Goal: Check status: Check status

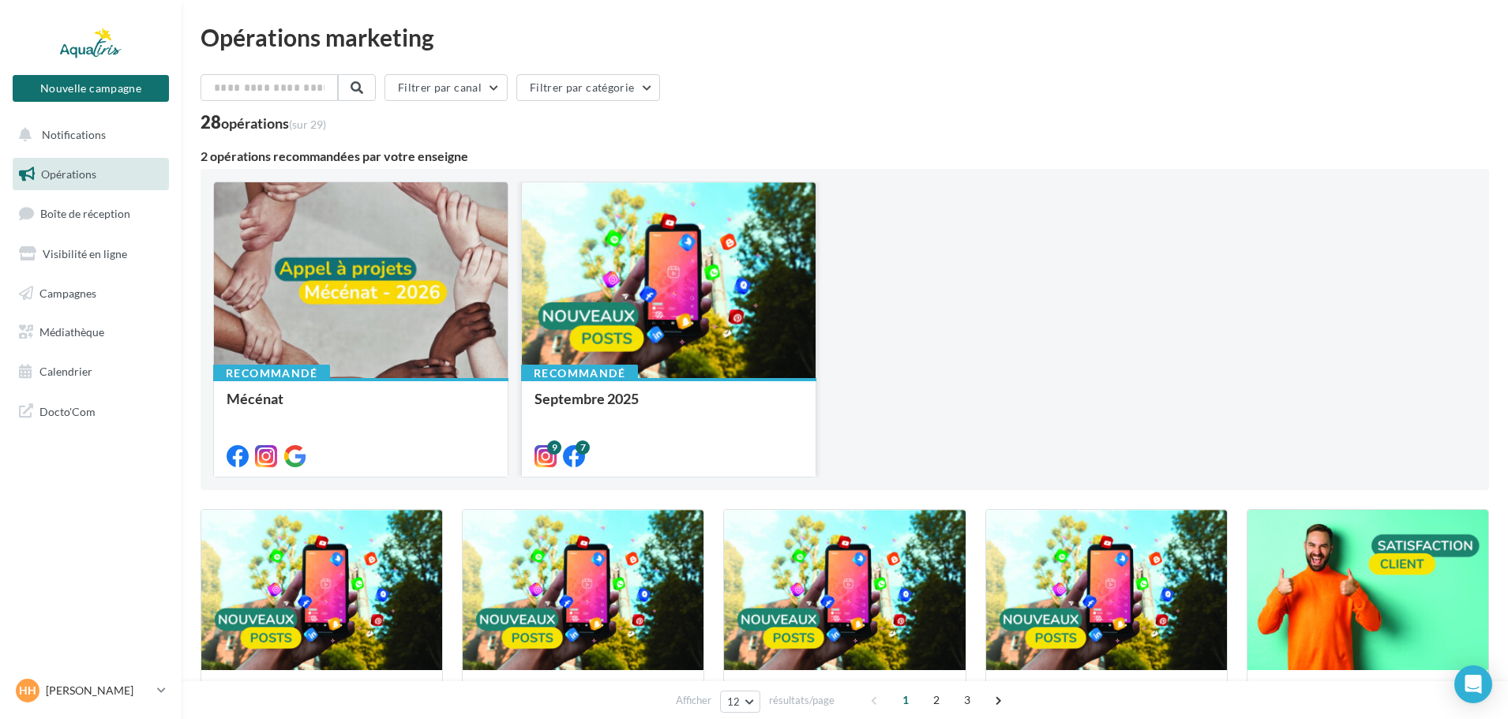
click at [781, 300] on div at bounding box center [669, 280] width 294 height 197
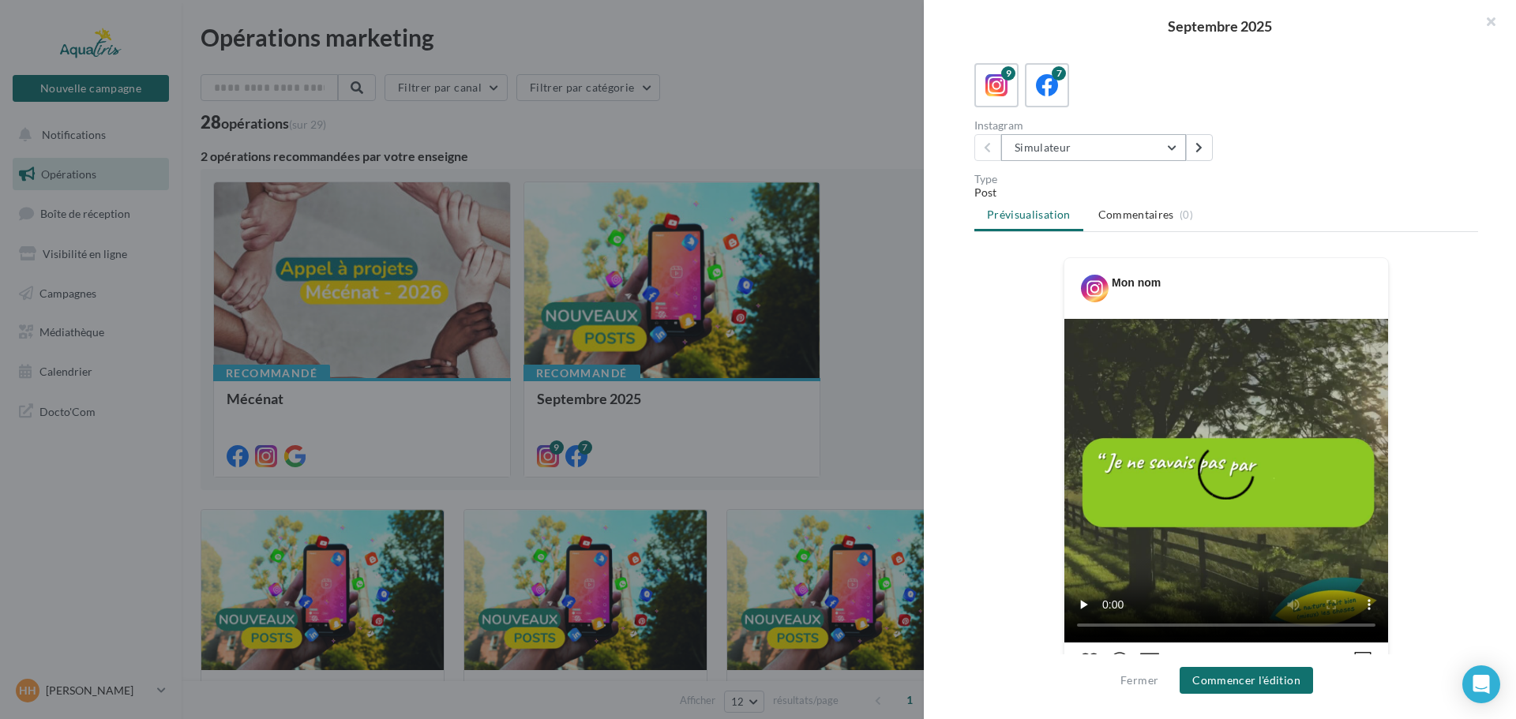
scroll to position [79, 0]
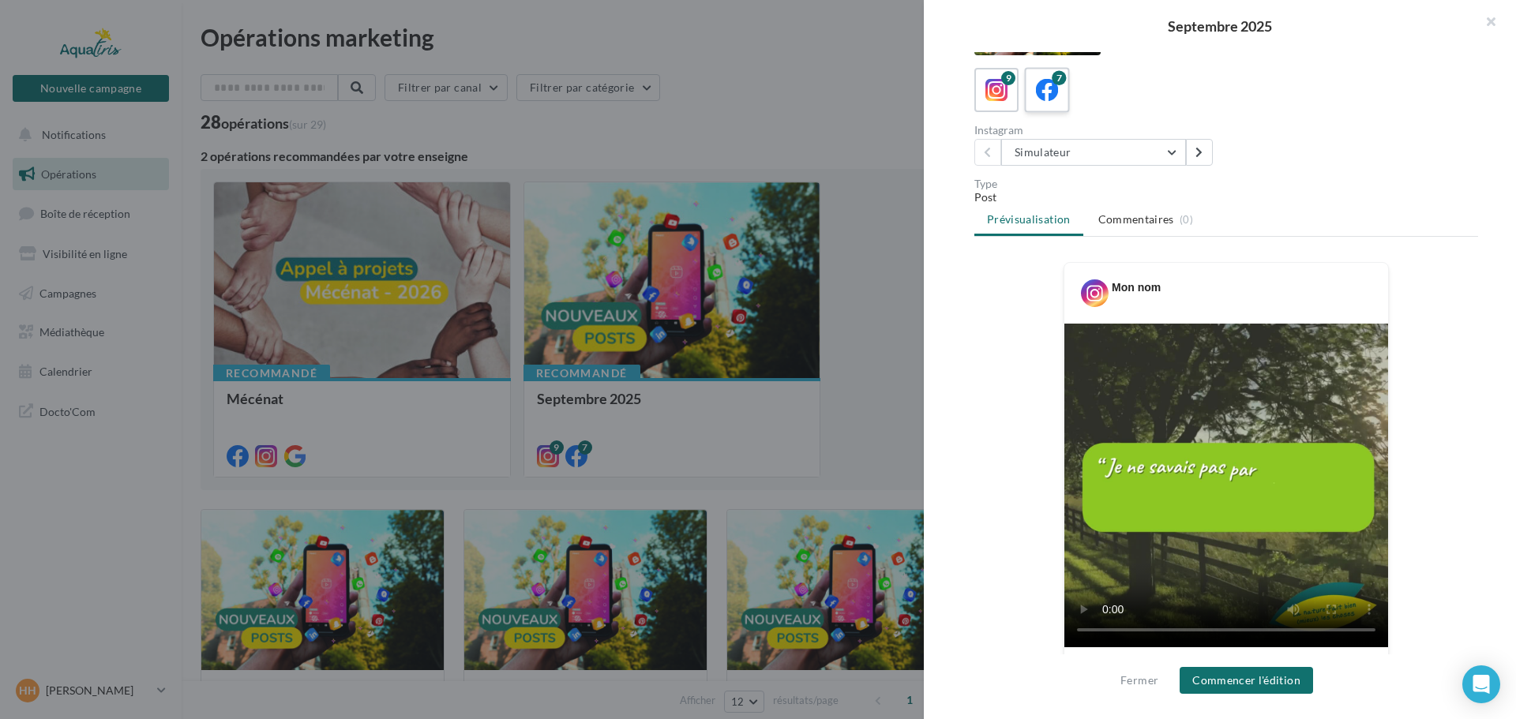
click at [1033, 101] on div "7" at bounding box center [1047, 90] width 29 height 29
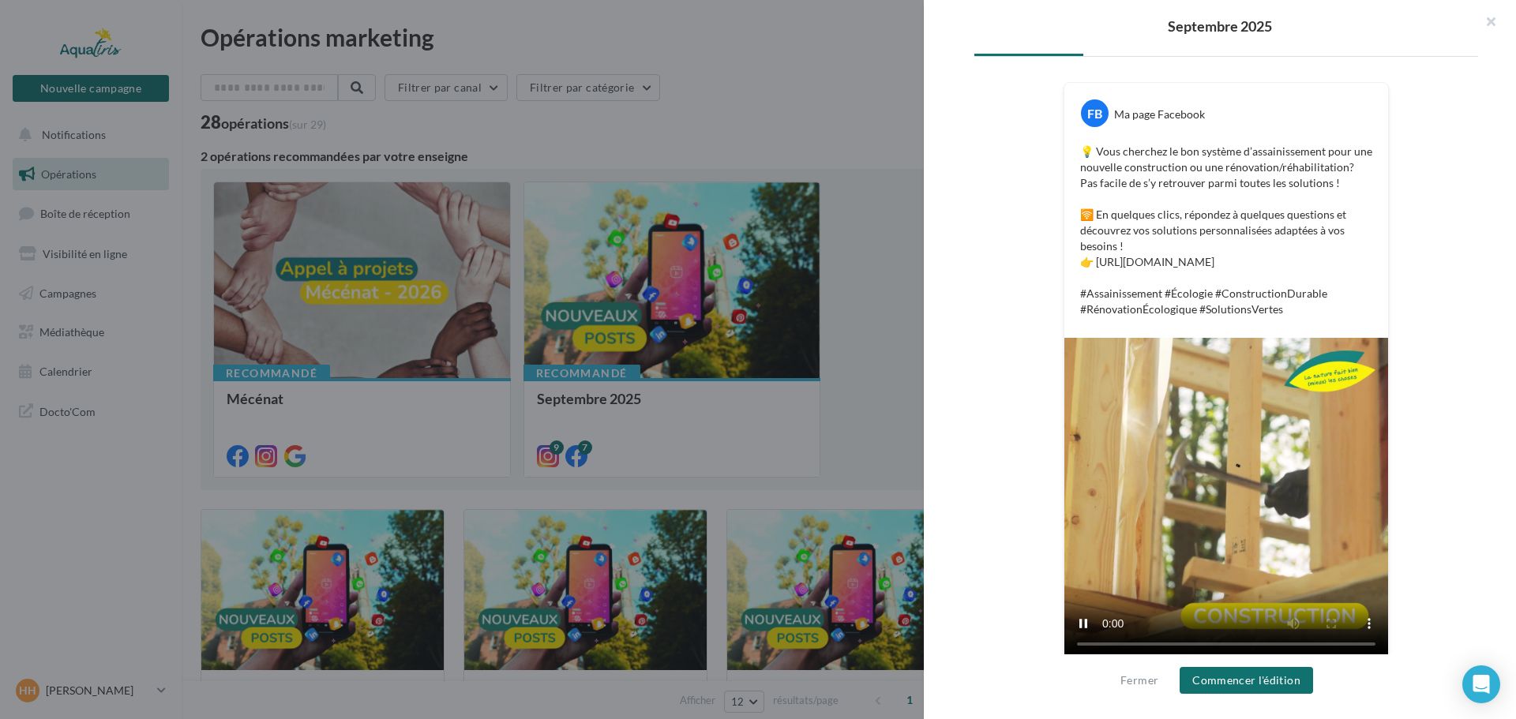
scroll to position [289, 0]
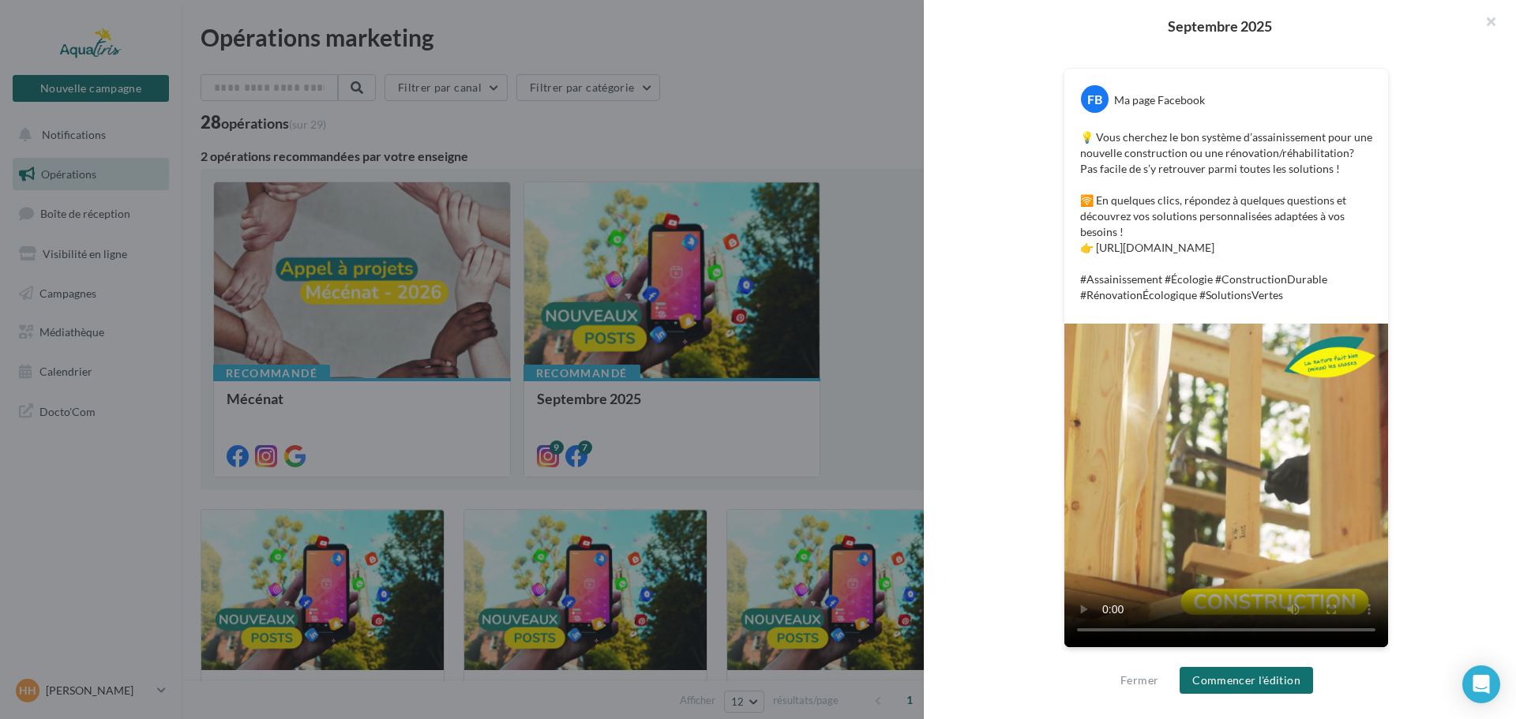
drag, startPoint x: 1015, startPoint y: 238, endPoint x: 1018, endPoint y: 166, distance: 71.9
click at [1018, 166] on div "FB Ma page Facebook 💡 Vous cherchez le bon système d’assainissement pour une no…" at bounding box center [1226, 368] width 504 height 601
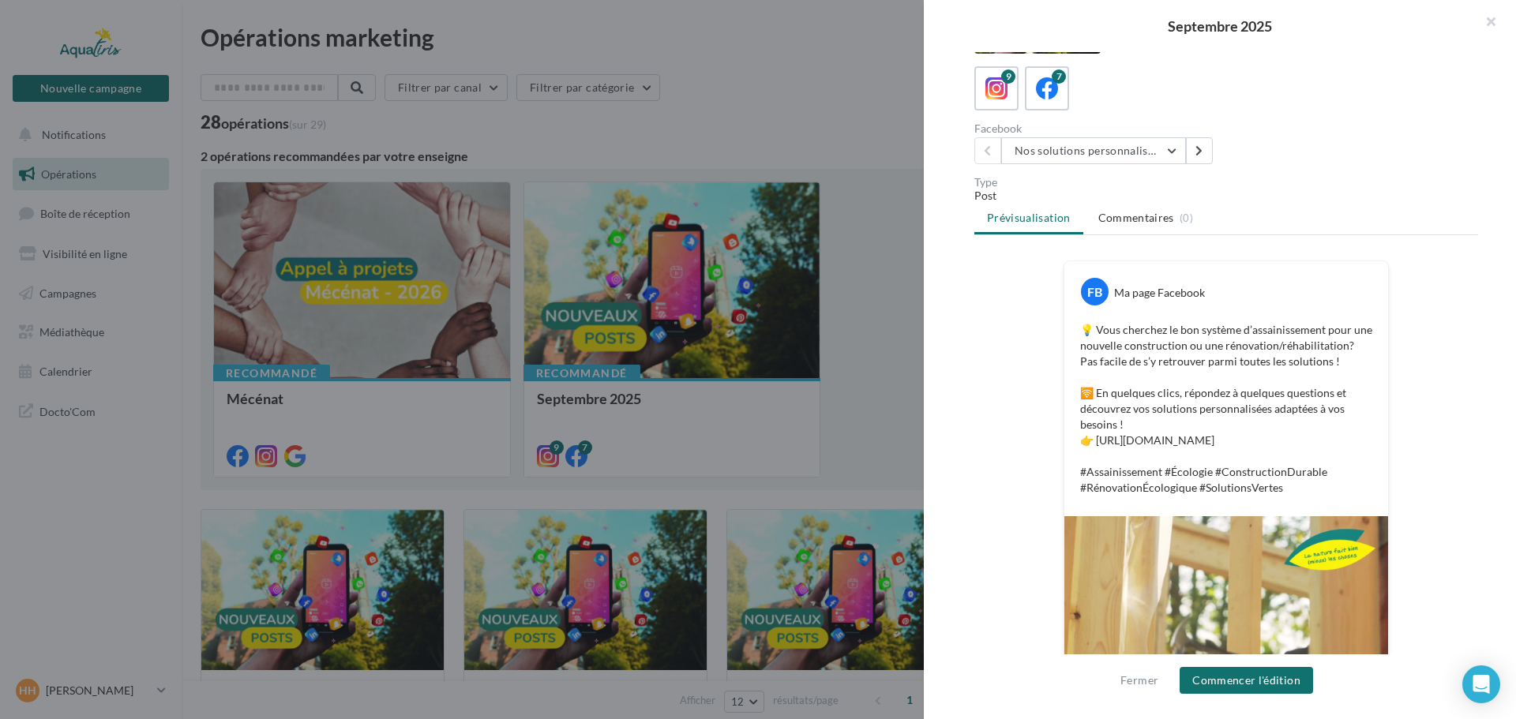
scroll to position [0, 0]
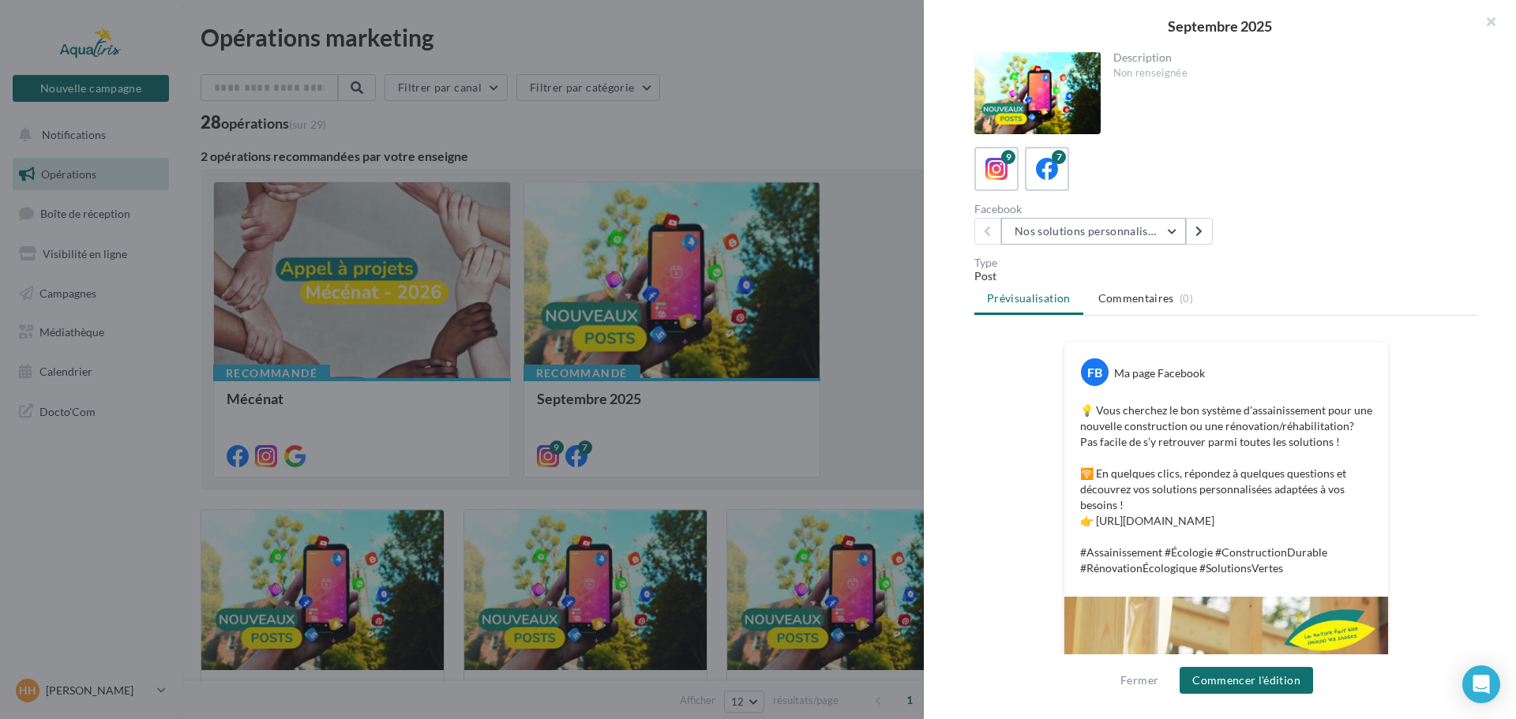
click at [1085, 226] on button "Nos solutions personnalisées" at bounding box center [1093, 231] width 185 height 27
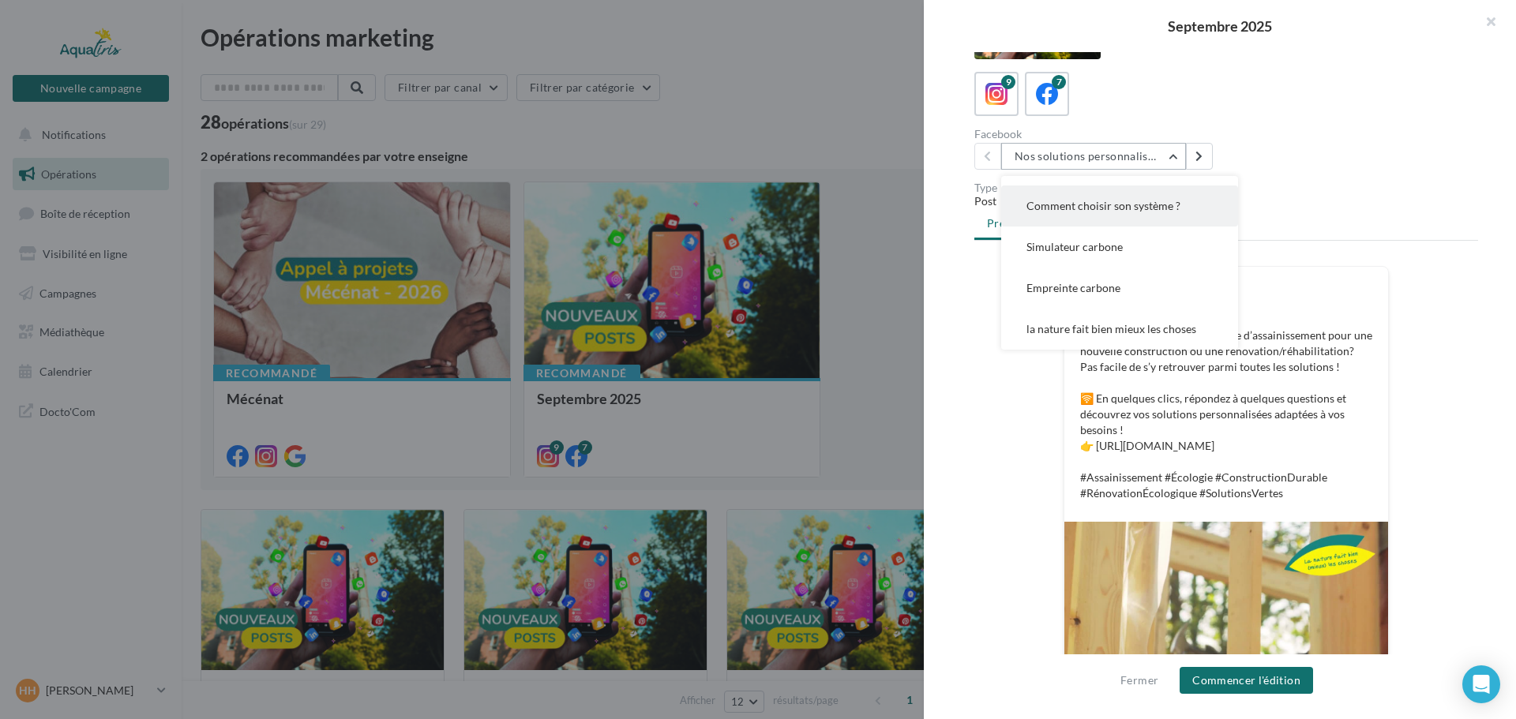
scroll to position [79, 0]
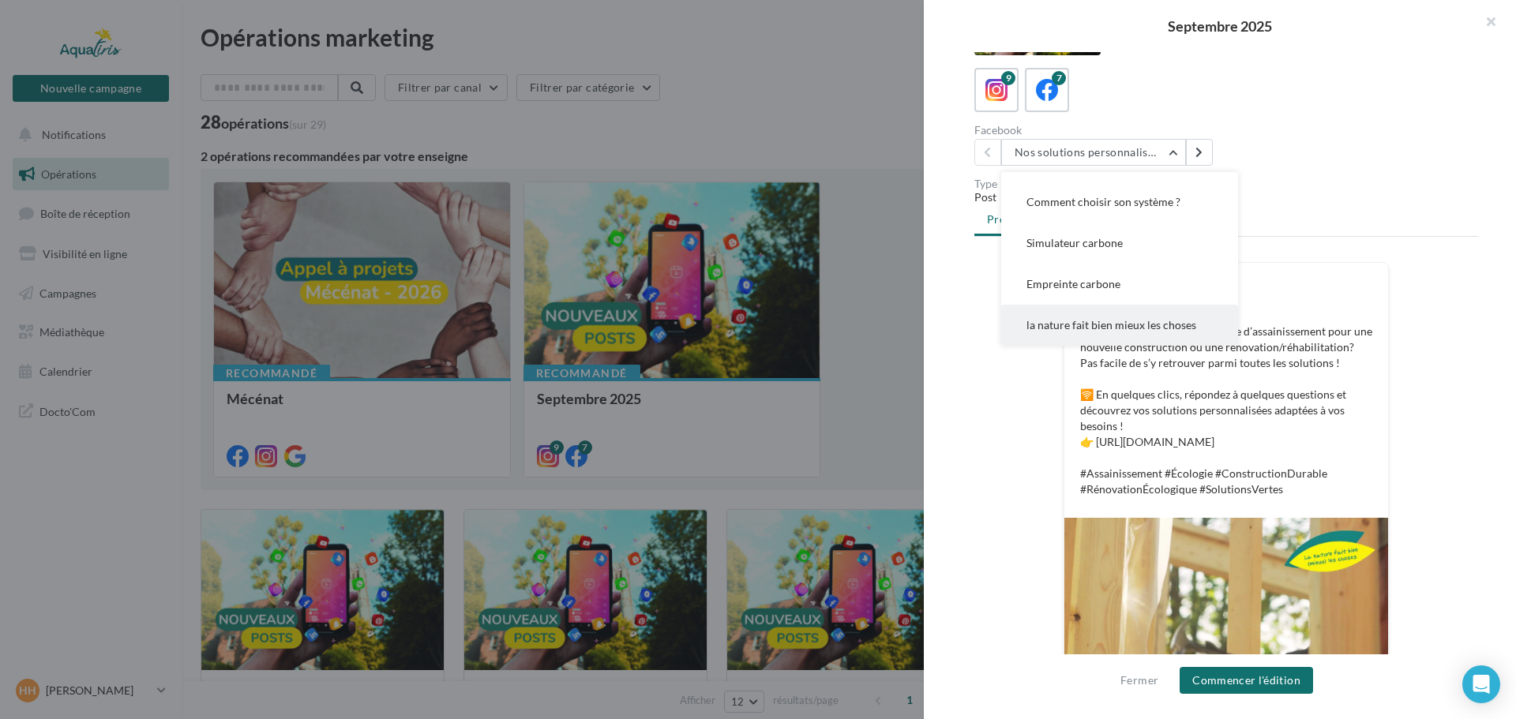
click at [1067, 333] on button "la nature fait bien mieux les choses" at bounding box center [1119, 325] width 237 height 41
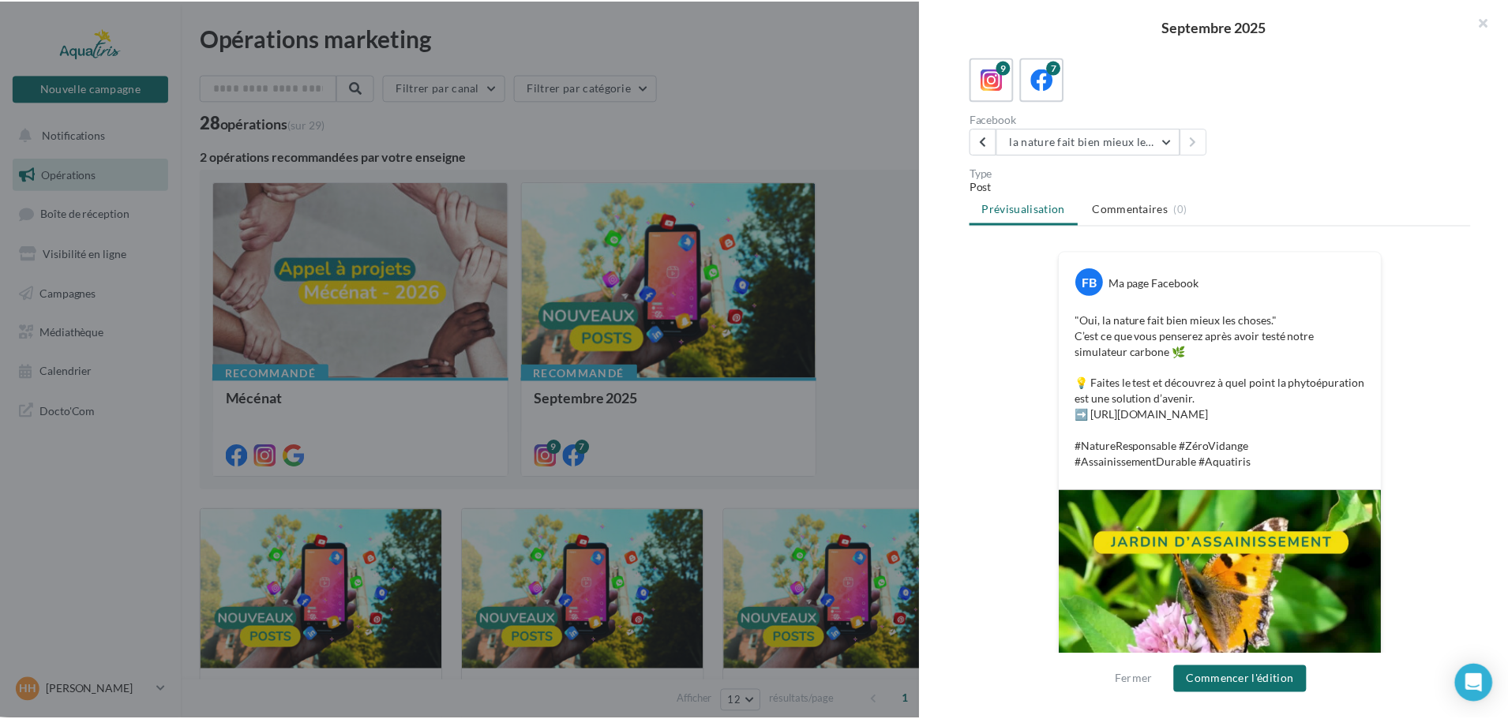
scroll to position [0, 0]
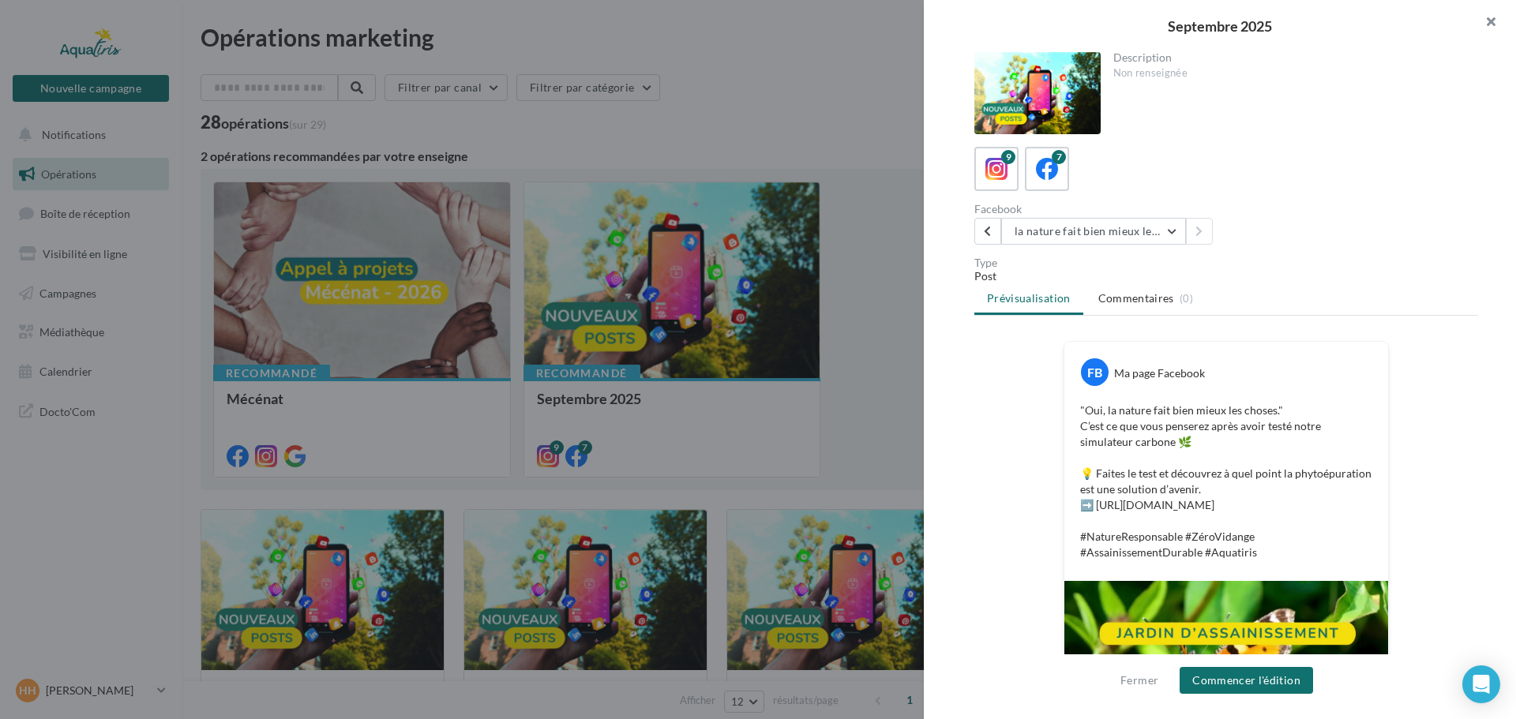
click at [1484, 29] on button "button" at bounding box center [1484, 23] width 63 height 47
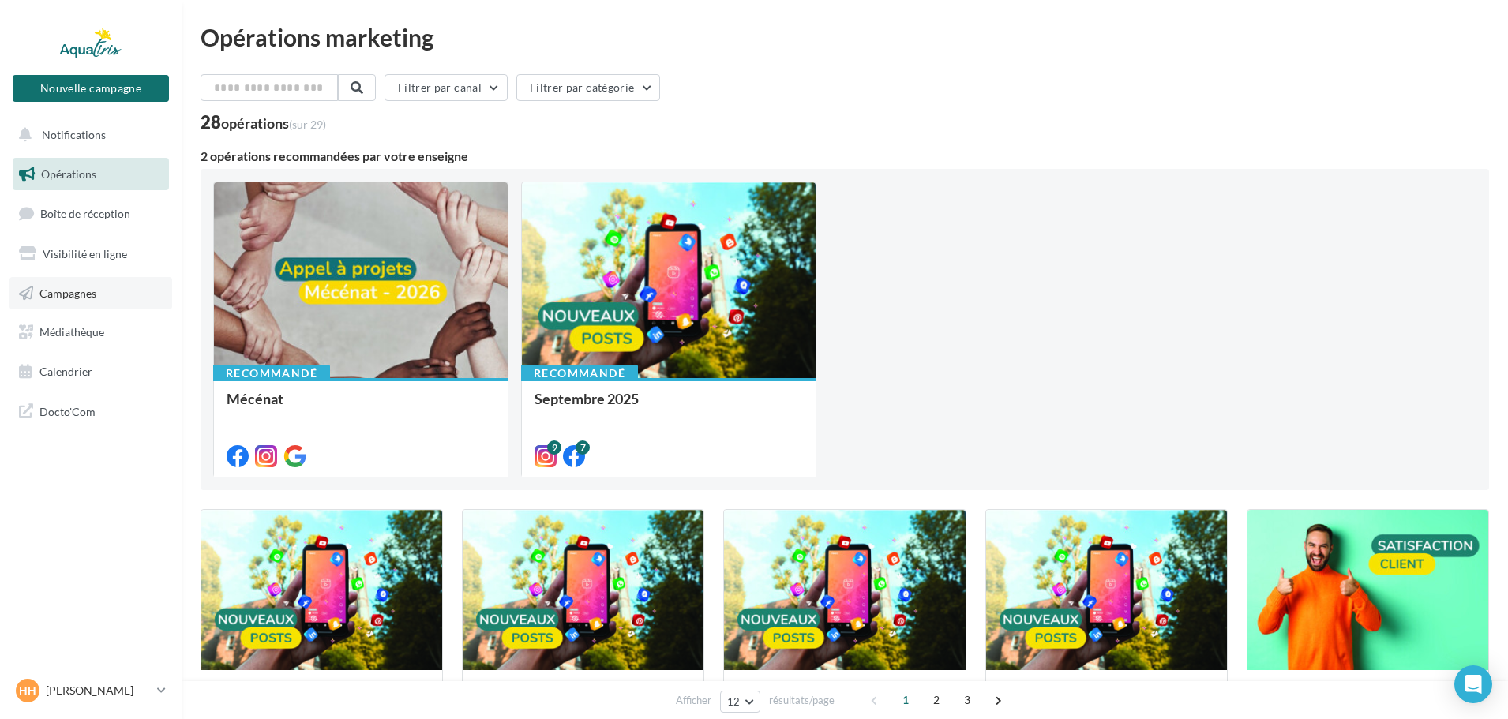
click at [88, 287] on span "Campagnes" at bounding box center [67, 292] width 57 height 13
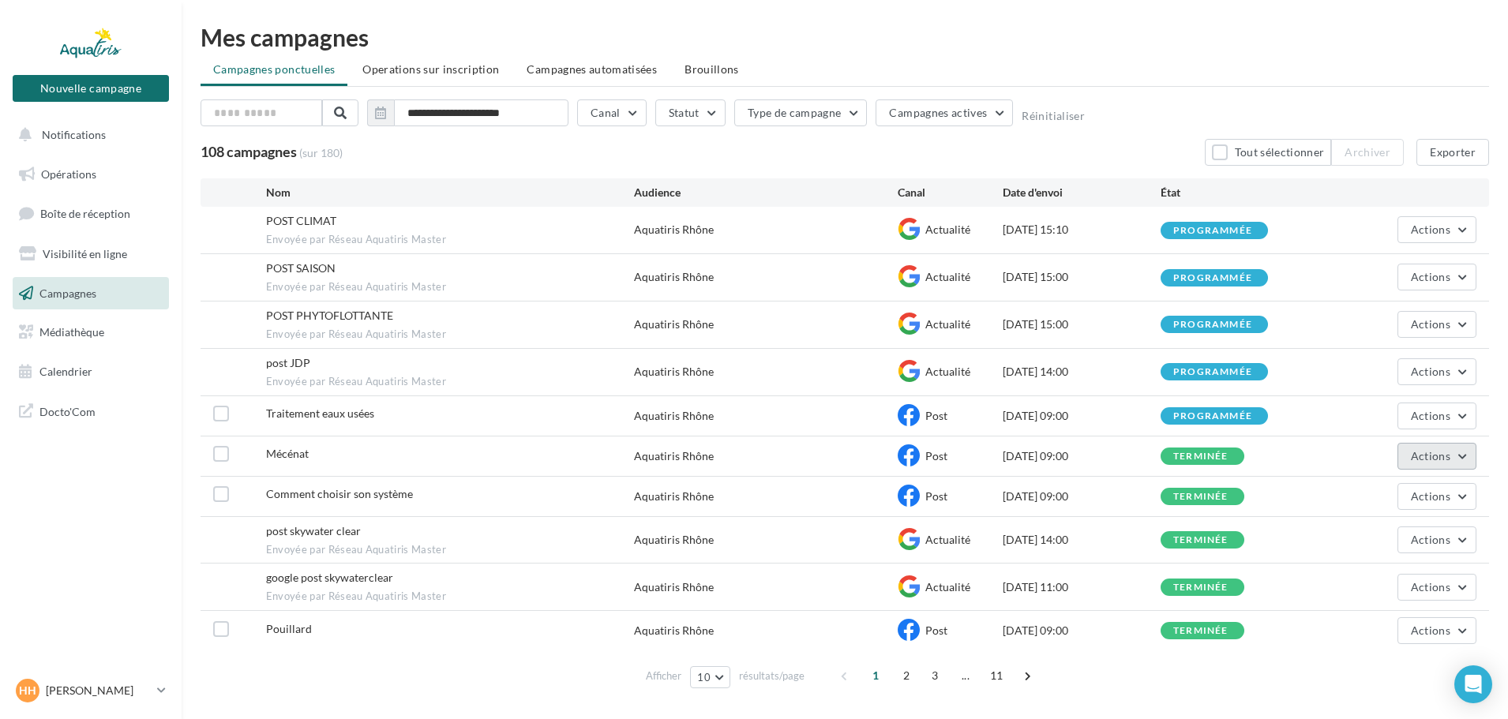
click at [1469, 460] on button "Actions" at bounding box center [1437, 456] width 79 height 27
click at [1378, 502] on button "Voir les résultats" at bounding box center [1396, 493] width 162 height 41
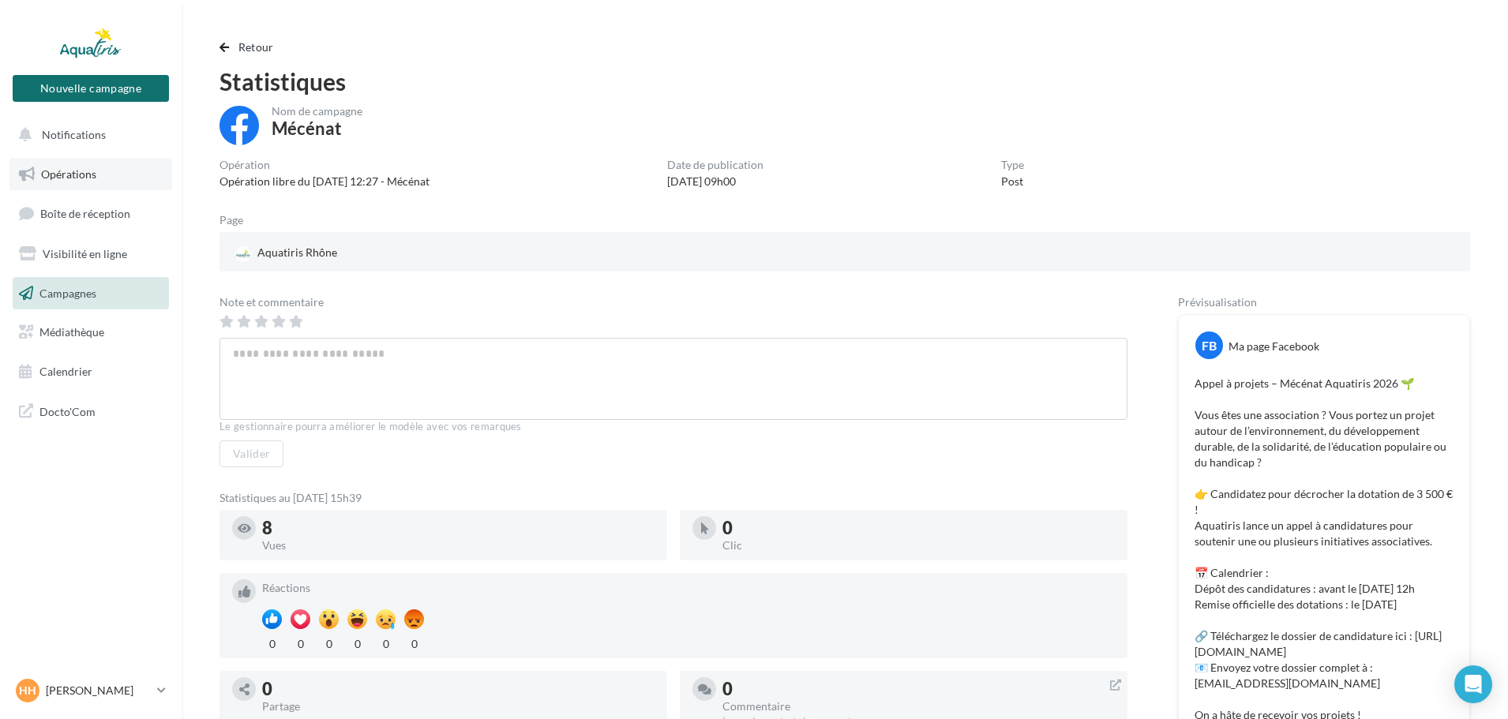
click at [80, 171] on span "Opérations" at bounding box center [68, 173] width 55 height 13
